Goal: Task Accomplishment & Management: Manage account settings

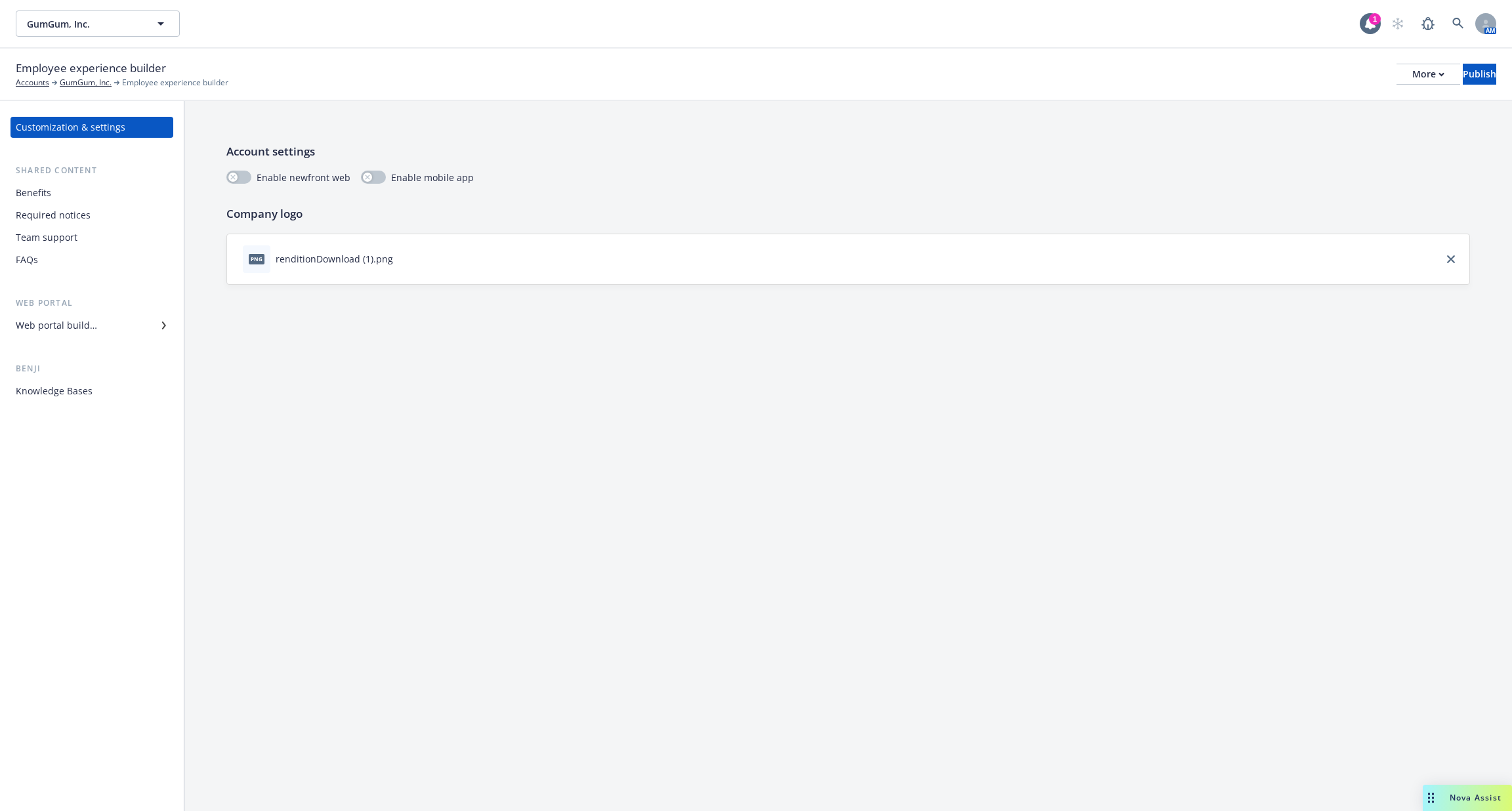
click at [102, 206] on div "Required notices" at bounding box center [91, 215] width 152 height 21
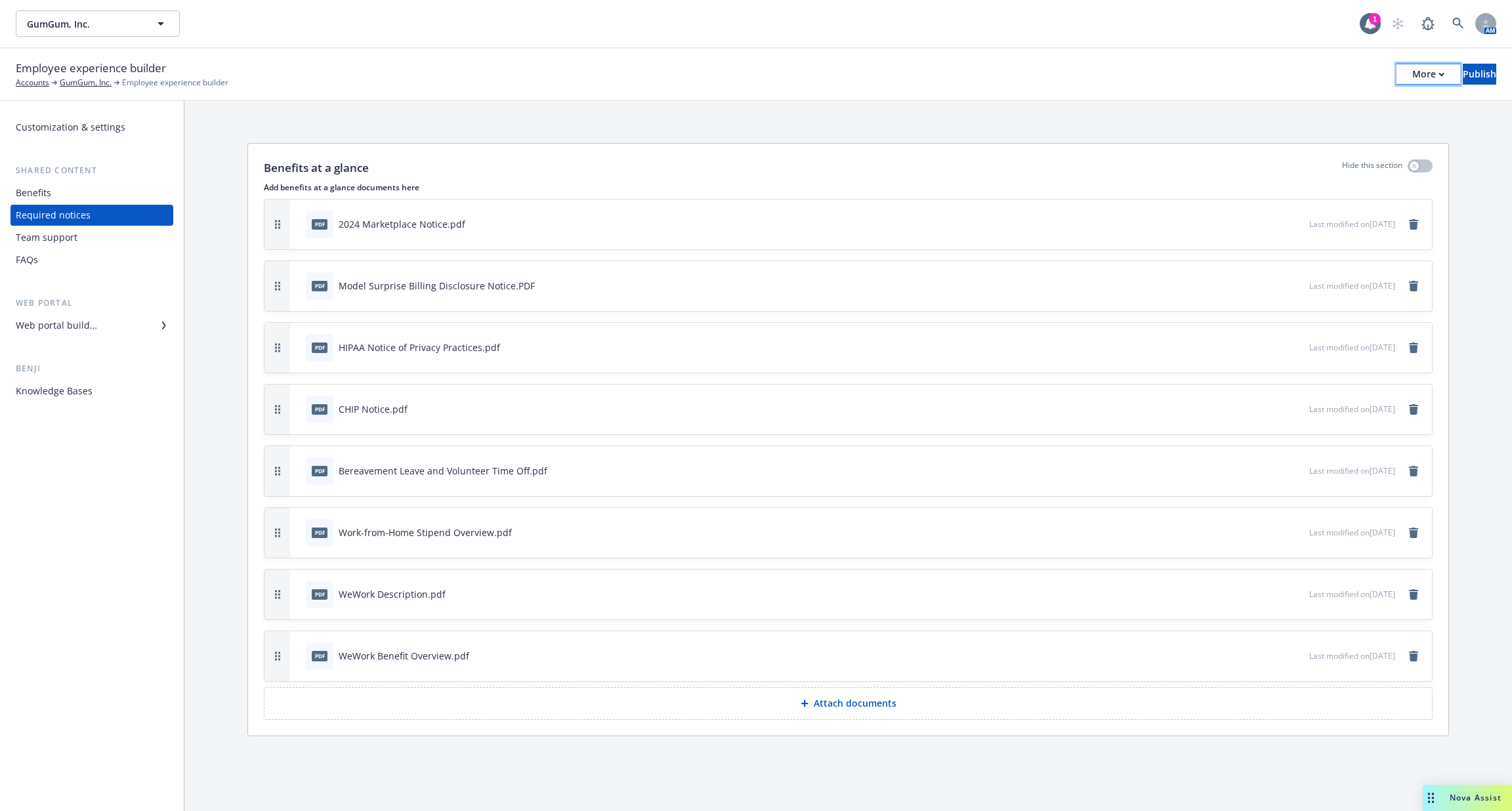
click at [1413, 82] on div "More" at bounding box center [1428, 74] width 33 height 19
click at [1370, 124] on link "Copy portal link" at bounding box center [1320, 130] width 194 height 26
